Goal: Task Accomplishment & Management: Manage account settings

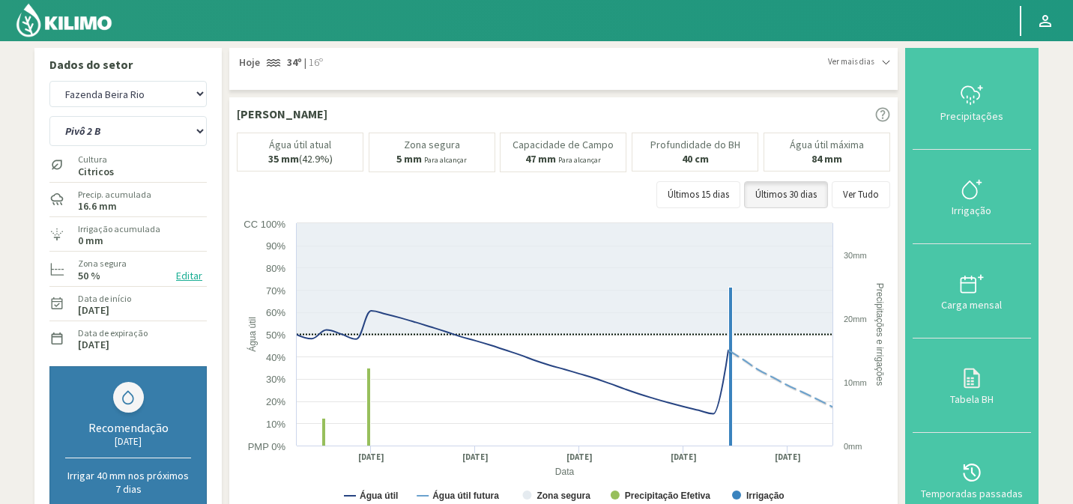
select select "1795: Object"
select select "24: Object"
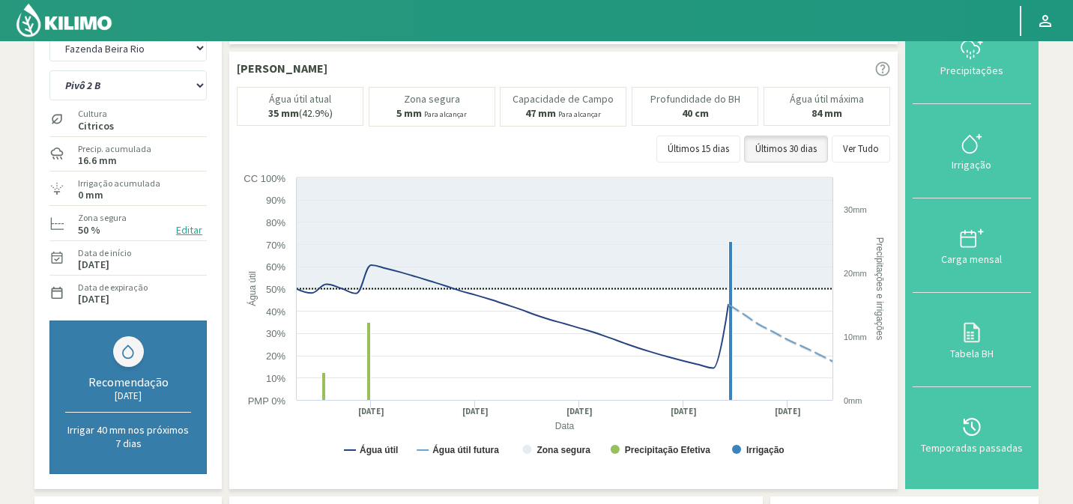
click at [108, 26] on img at bounding box center [64, 20] width 98 height 36
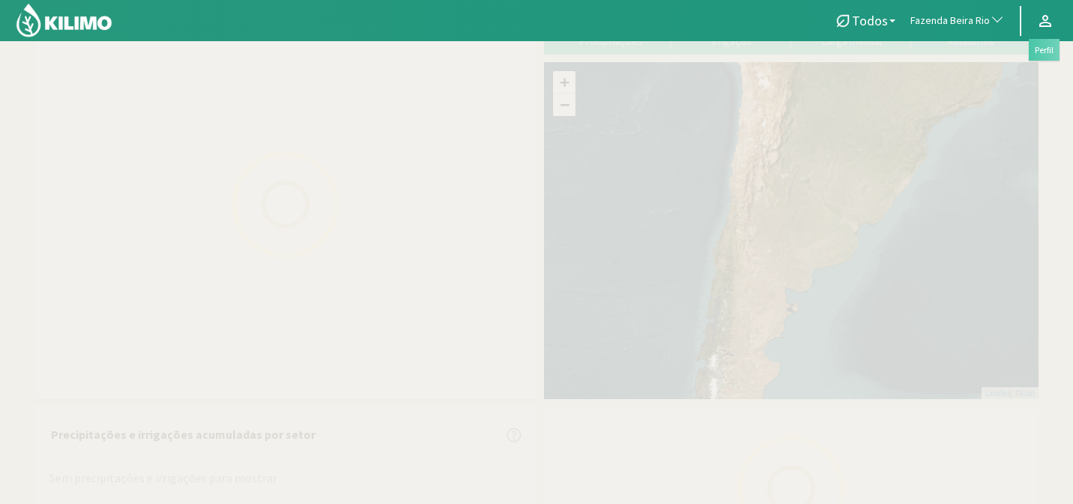
click at [1055, 22] on link at bounding box center [1044, 21] width 33 height 28
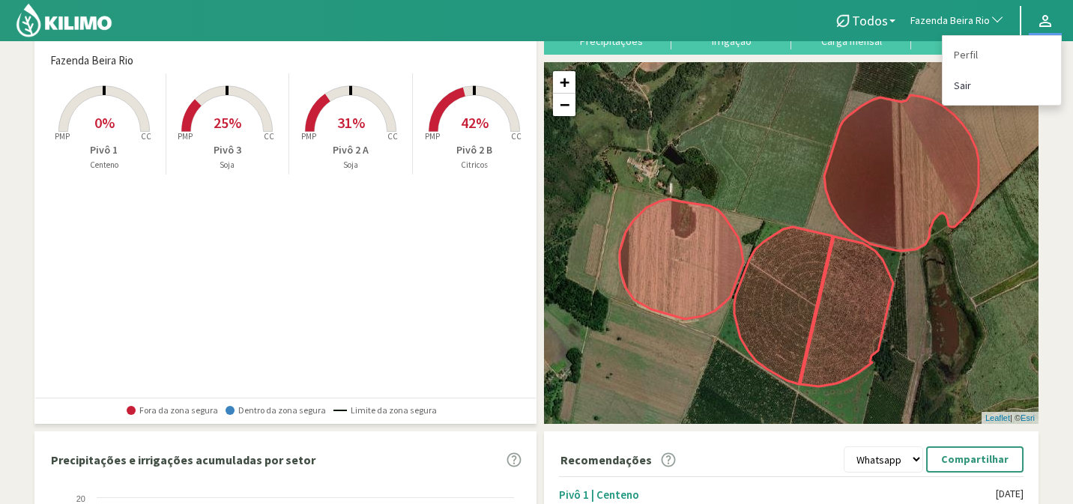
click at [985, 80] on link "Sair" at bounding box center [1001, 85] width 118 height 31
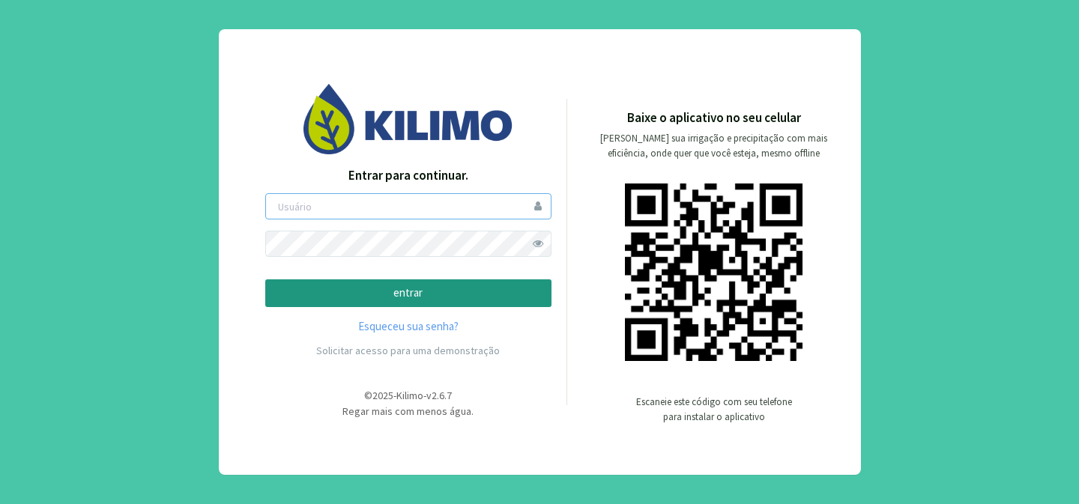
type input "[PERSON_NAME]"
